Goal: Transaction & Acquisition: Subscribe to service/newsletter

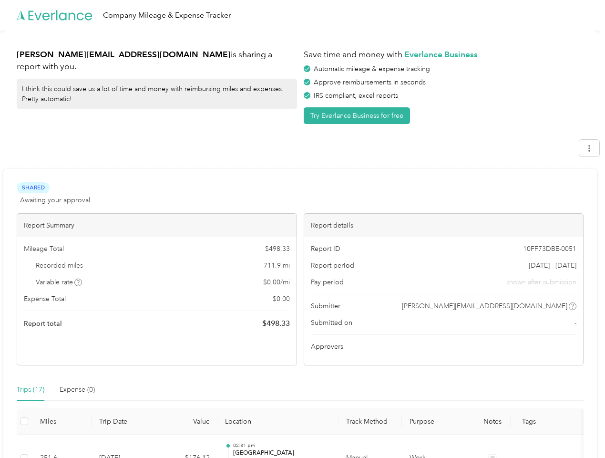
click at [304, 229] on div "Report details" at bounding box center [443, 225] width 279 height 23
click at [302, 15] on div "Company Mileage & Expense Tracker" at bounding box center [300, 15] width 600 height 31
click at [359, 115] on button "Try Everlance Business for free" at bounding box center [357, 115] width 106 height 17
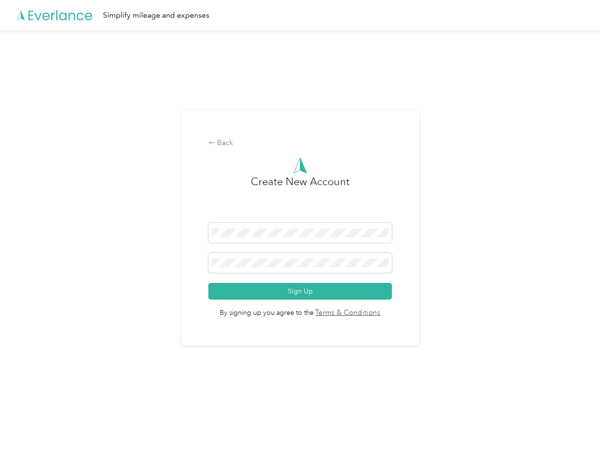
click at [594, 148] on div "Back Create New Account Sign Up By signing up you agree to the Terms & Conditio…" at bounding box center [300, 232] width 600 height 403
click at [79, 282] on div "Back Create New Account Sign Up By signing up you agree to the Terms & Conditio…" at bounding box center [300, 232] width 600 height 403
click at [376, 306] on span "By signing up you agree to the Terms & Conditions" at bounding box center [300, 309] width 184 height 19
click at [31, 390] on div "Back Create New Account Sign Up By signing up you agree to the Terms & Conditio…" at bounding box center [300, 232] width 600 height 403
click at [77, 390] on div "Back Create New Account Sign Up By signing up you agree to the Terms & Conditio…" at bounding box center [300, 232] width 600 height 403
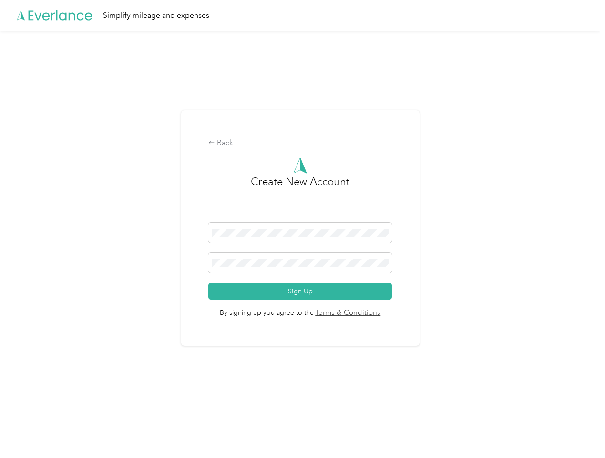
click at [24, 421] on div "Back Create New Account Sign Up By signing up you agree to the Terms & Conditio…" at bounding box center [300, 232] width 600 height 403
click at [295, 446] on html "Simplify mileage and expenses Back Create New Account Sign Up By signing up you…" at bounding box center [300, 229] width 600 height 458
